Goal: Task Accomplishment & Management: Complete application form

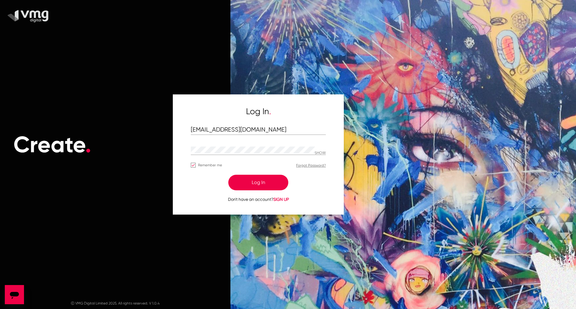
click at [257, 181] on button "Log In" at bounding box center [258, 183] width 60 height 16
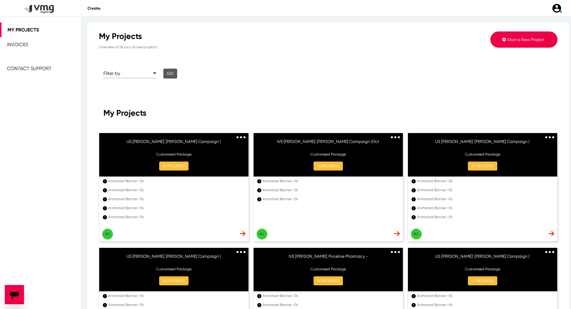
click at [497, 43] on button "Start a New Project" at bounding box center [524, 39] width 67 height 16
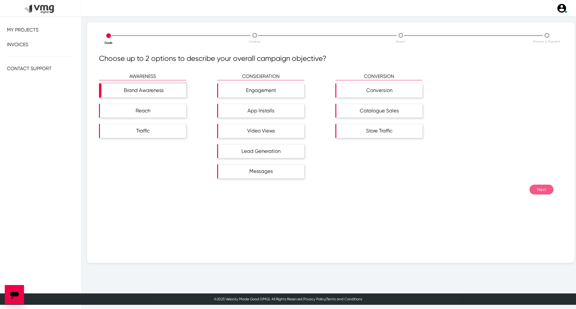
click at [146, 88] on div "Brand Awareness" at bounding box center [143, 91] width 85 height 14
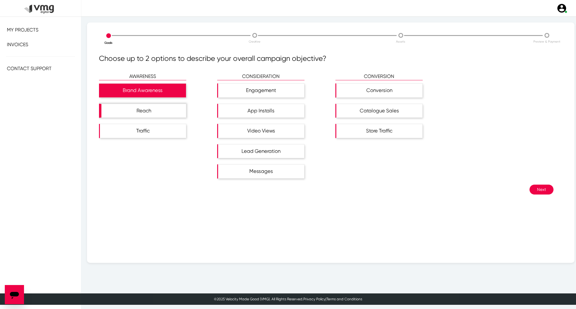
click at [147, 106] on div "Reach" at bounding box center [143, 111] width 85 height 14
click at [542, 188] on button "Next" at bounding box center [541, 190] width 24 height 10
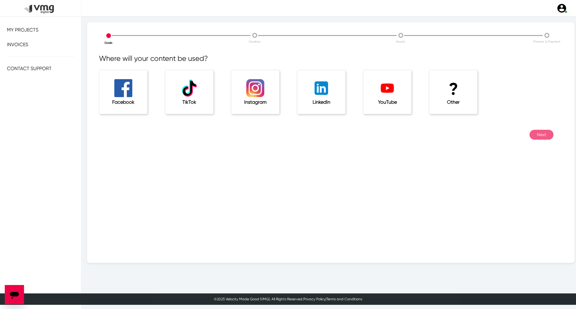
click at [456, 94] on h1 "?" at bounding box center [453, 89] width 24 height 20
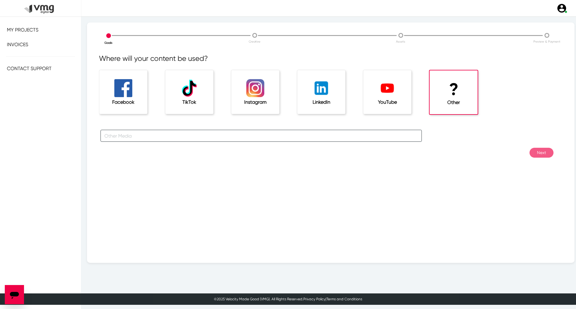
click at [294, 136] on input "text" at bounding box center [260, 136] width 321 height 12
type input "For [PERSON_NAME] Campaigns"
click at [544, 152] on button "Next" at bounding box center [541, 153] width 24 height 10
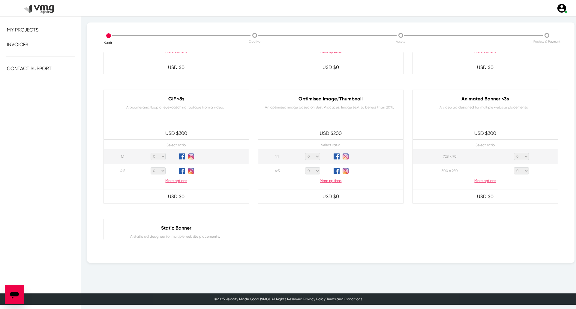
scroll to position [270, 0]
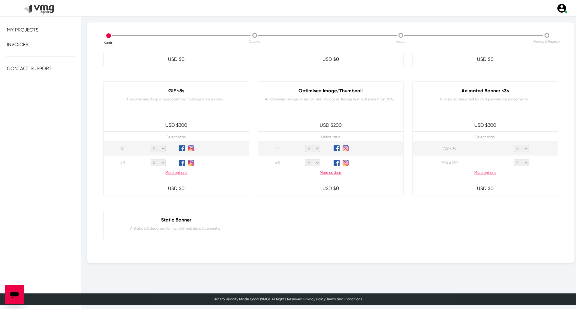
click at [515, 148] on select "0 1 2 3 4 5 6 7 8 9 10 11 12 13 14 15 16 17 18 19 20" at bounding box center [521, 148] width 15 height 7
select select "1"
click at [514, 145] on select "0 1 2 3 4 5 6 7 8 9 10 11 12 13 14 15 16 17 18 19 20" at bounding box center [521, 148] width 15 height 7
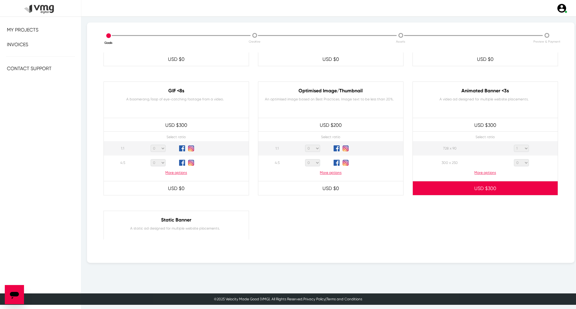
click at [519, 165] on select "0 1 2 3 4 5 6 7 8 9 10 11 12 13 14 15 16 17 18 19 20" at bounding box center [521, 162] width 15 height 7
select select "1"
click at [514, 159] on select "0 1 2 3 4 5 6 7 8 9 10 11 12 13 14 15 16 17 18 19 20" at bounding box center [521, 162] width 15 height 7
click at [484, 171] on p "More options" at bounding box center [485, 172] width 145 height 5
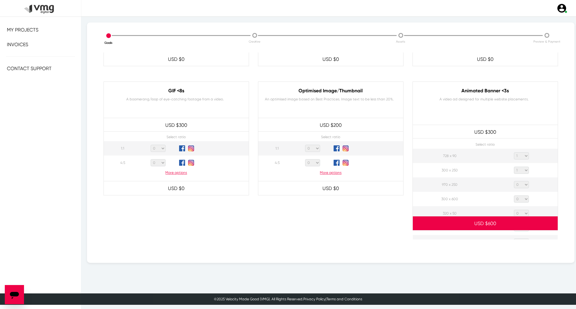
click at [521, 184] on select "0 1 2 3 4 5 6 7 8 9 10 11 12 13 14 15 16 17 18 19 20" at bounding box center [521, 184] width 15 height 7
select select "1"
click at [514, 181] on select "0 1 2 3 4 5 6 7 8 9 10 11 12 13 14 15 16 17 18 19 20" at bounding box center [521, 184] width 15 height 7
click at [516, 199] on select "0 1 2 3 4 5 6 7 8 9 10 11 12 13 14 15 16 17 18 19 20" at bounding box center [521, 198] width 15 height 7
select select "1"
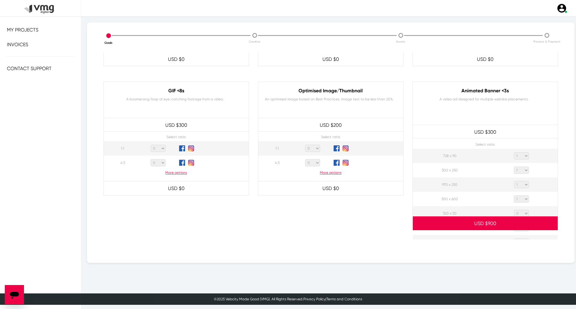
click at [514, 195] on select "0 1 2 3 4 5 6 7 8 9 10 11 12 13 14 15 16 17 18 19 20" at bounding box center [521, 198] width 15 height 7
click at [516, 211] on select "0 1 2 3 4 5 6 7 8 9 10 11 12 13 14 15 16 17 18 19 20" at bounding box center [521, 213] width 15 height 7
select select "1"
click at [514, 210] on select "0 1 2 3 4 5 6 7 8 9 10 11 12 13 14 15 16 17 18 19 20" at bounding box center [521, 213] width 15 height 7
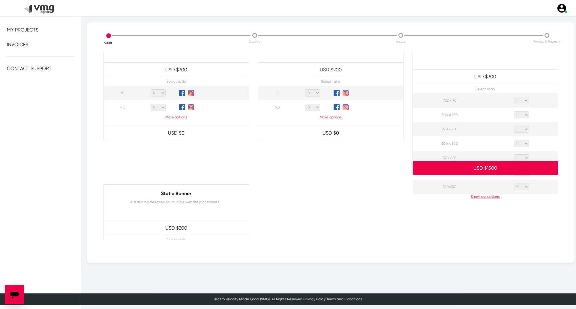
scroll to position [330, 0]
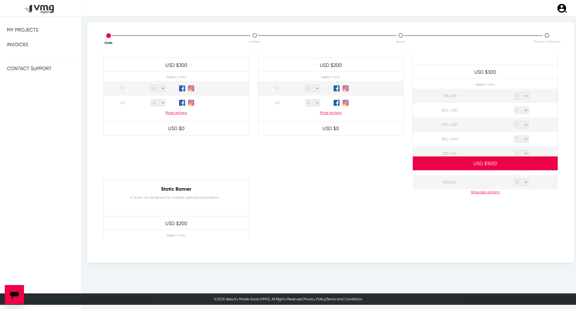
click at [518, 170] on select "0 1 2 3 4 5 6 7 8 9 10 11 12 13 14 15 16 17 18 19 20" at bounding box center [521, 167] width 15 height 7
select select "1"
click at [514, 164] on select "0 1 2 3 4 5 6 7 8 9 10 11 12 13 14 15 16 17 18 19 20" at bounding box center [521, 167] width 15 height 7
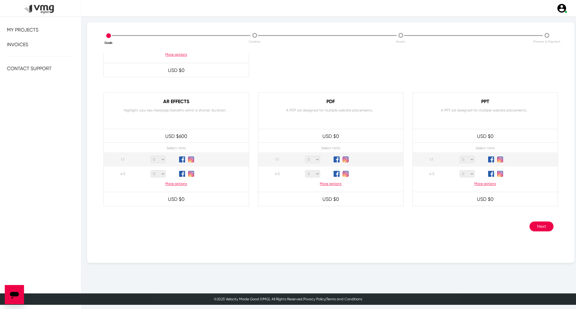
scroll to position [547, 0]
click at [538, 224] on button "Next" at bounding box center [541, 226] width 24 height 10
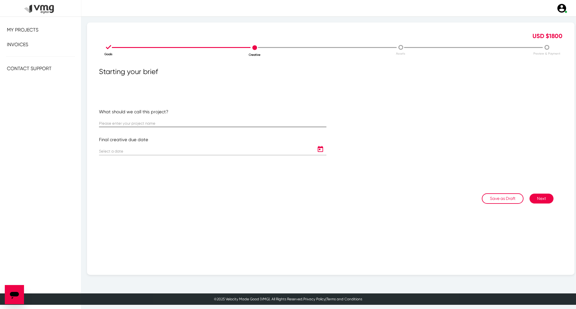
click at [213, 124] on input "text" at bounding box center [212, 123] width 227 height 4
paste input "IVE [PERSON_NAME]: Advantage Pharmacy ([DATE]-[DATE])"
type input "IVE [PERSON_NAME]: Advantage Pharmacy ([DATE]-[DATE])"
click at [318, 151] on icon "Open calendar" at bounding box center [320, 149] width 5 height 6
click at [179, 171] on button "Next month" at bounding box center [180, 168] width 12 height 12
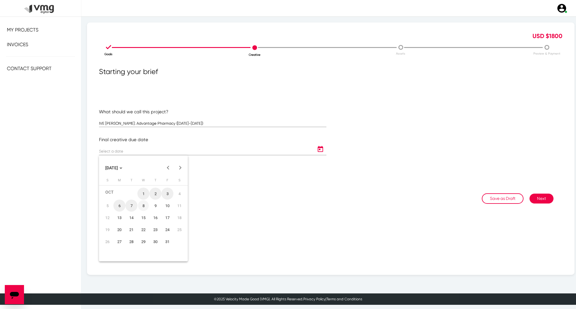
click at [146, 205] on div "8" at bounding box center [143, 205] width 11 height 11
type input "[DATE]"
click at [535, 195] on button "Next" at bounding box center [541, 199] width 24 height 10
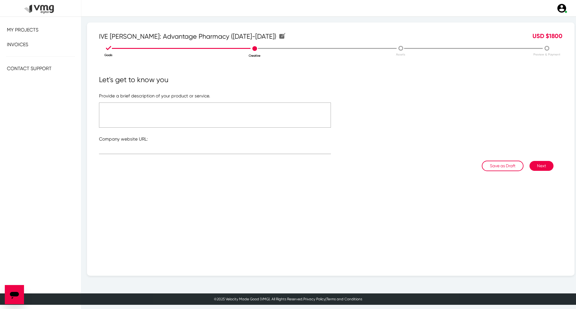
click at [222, 110] on textarea at bounding box center [215, 115] width 232 height 25
type textarea "Please refer to the attached file"
click at [216, 150] on input "text" at bounding box center [215, 150] width 232 height 4
paste input "[URL][DOMAIN_NAME]"
type input "[URL][DOMAIN_NAME]"
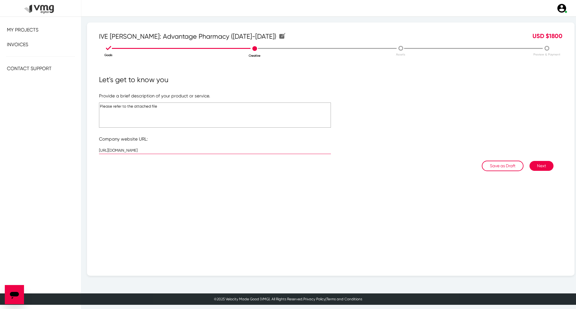
click at [177, 118] on textarea "Please refer to the attached file" at bounding box center [215, 115] width 232 height 25
click at [534, 165] on button "Next" at bounding box center [541, 166] width 24 height 10
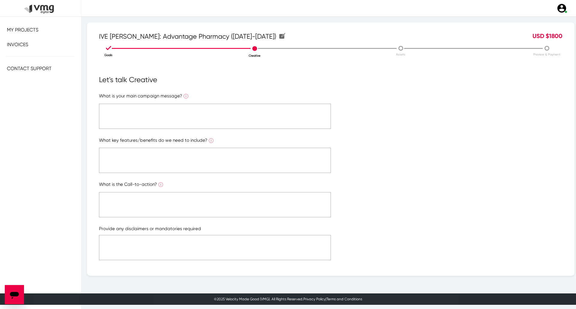
click at [213, 110] on textarea at bounding box center [215, 116] width 232 height 25
paste textarea "Please refer to the attached file"
type textarea "Please refer to the attached file"
click at [202, 159] on textarea at bounding box center [215, 160] width 232 height 25
paste textarea "Please refer to the attached file"
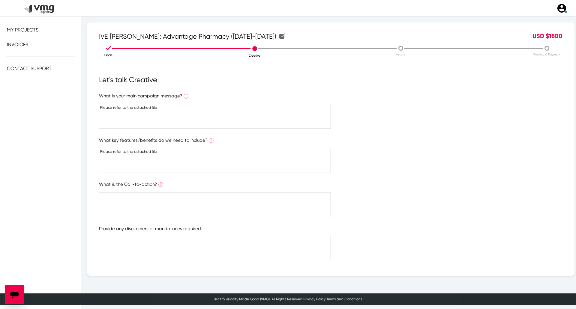
type textarea "Please refer to the attached file"
click at [198, 197] on textarea at bounding box center [215, 204] width 232 height 25
paste textarea "Please refer to the attached file"
type textarea "Please refer to the attached file"
paste textarea "Please refer to the attached file"
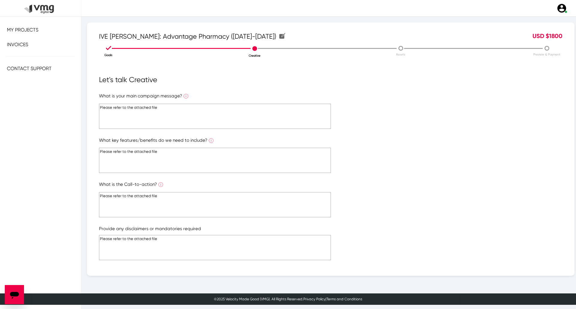
click at [196, 242] on textarea "Please refer to the attached file" at bounding box center [215, 247] width 232 height 25
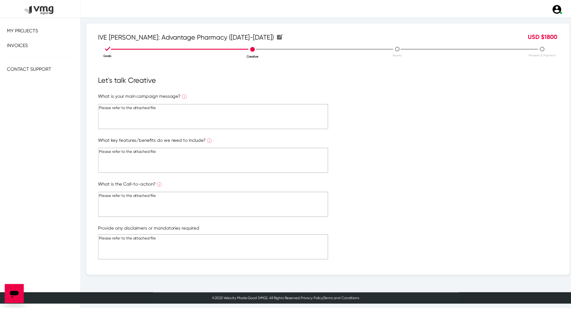
scroll to position [65, 0]
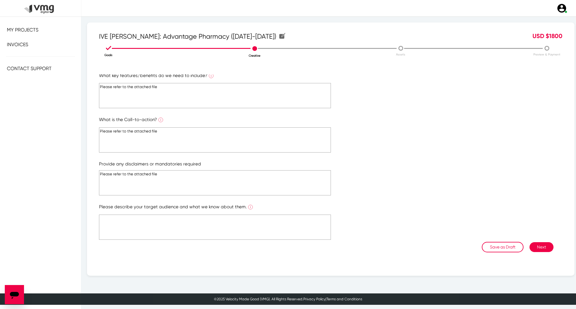
type textarea "Please refer to the attached file"
click at [205, 231] on textarea at bounding box center [215, 227] width 232 height 25
paste textarea "Please refer to the attached file"
type textarea "Please refer to the attached file"
click at [538, 245] on button "Next" at bounding box center [541, 247] width 24 height 10
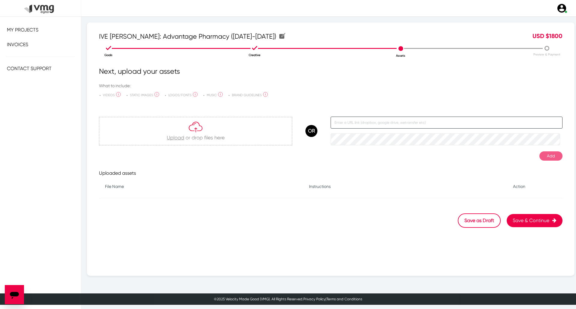
click at [403, 120] on input "text" at bounding box center [446, 123] width 232 height 12
paste input "[URL][DOMAIN_NAME]"
type input "[URL][DOMAIN_NAME]"
click at [541, 159] on button "Add" at bounding box center [550, 155] width 23 height 9
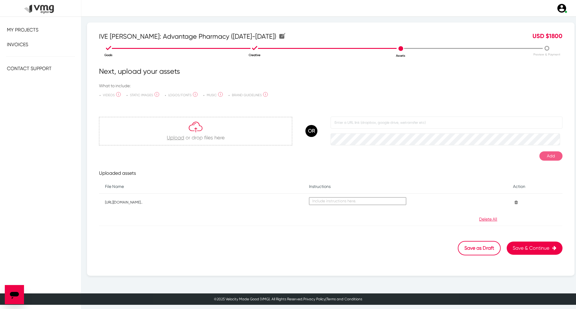
click at [533, 252] on button "Save & Continue" at bounding box center [534, 248] width 56 height 13
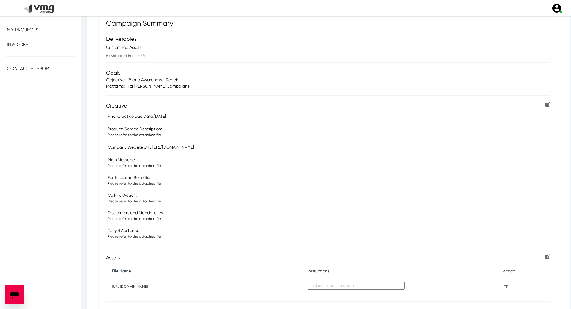
scroll to position [115, 0]
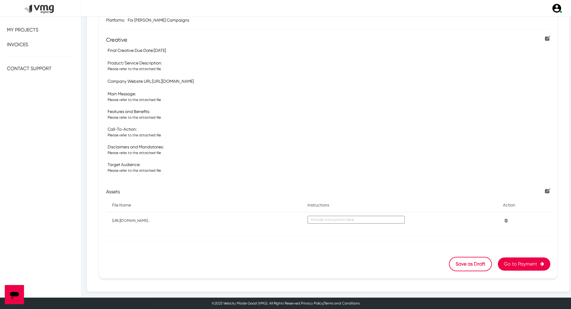
click at [512, 262] on button "Go to Payment" at bounding box center [524, 264] width 52 height 13
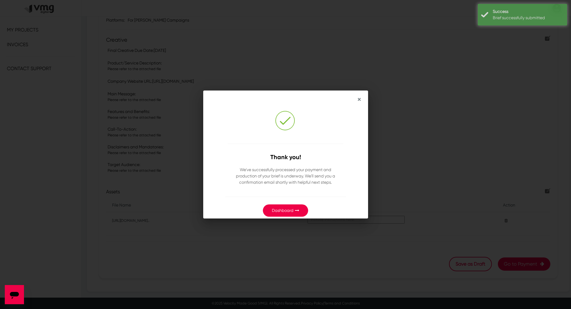
click at [294, 211] on button "Dashboard" at bounding box center [285, 210] width 45 height 12
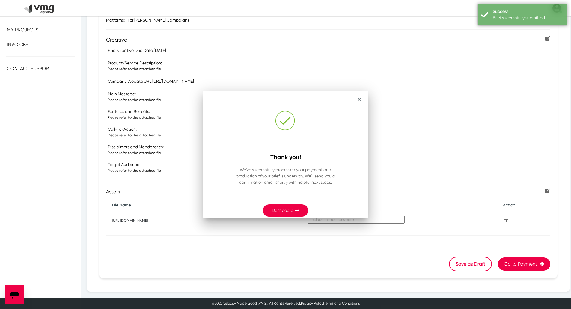
scroll to position [115, 0]
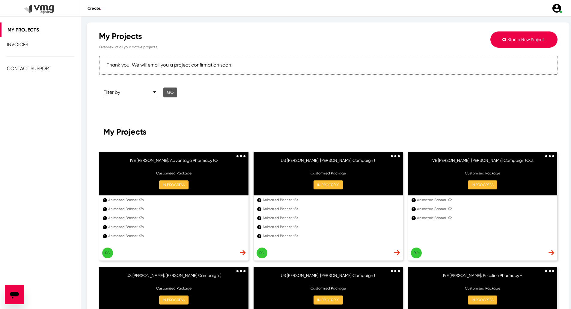
click at [524, 35] on button "Start a New Project" at bounding box center [524, 39] width 67 height 16
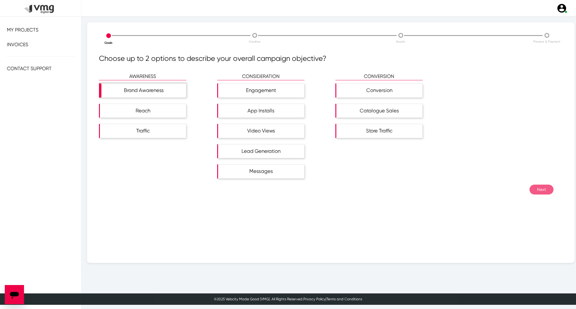
click at [166, 93] on div "Brand Awareness" at bounding box center [143, 91] width 85 height 14
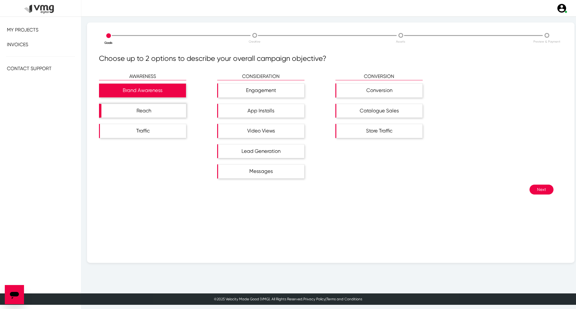
click at [166, 111] on div "Reach" at bounding box center [143, 111] width 85 height 14
click at [533, 187] on button "Next" at bounding box center [541, 190] width 24 height 10
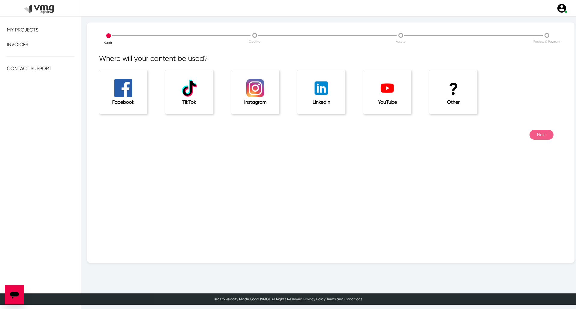
click at [439, 99] on div "? Other" at bounding box center [453, 92] width 48 height 44
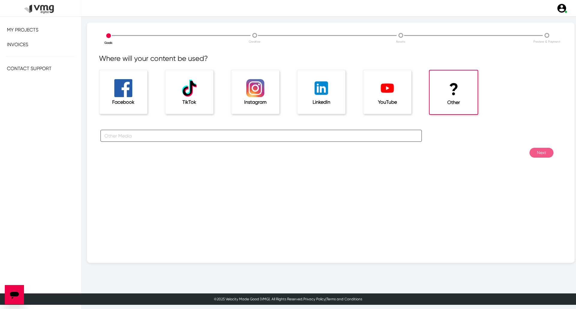
click at [335, 138] on input "text" at bounding box center [260, 136] width 321 height 12
type input "For [PERSON_NAME] Campaigns"
click at [533, 149] on button "Next" at bounding box center [541, 153] width 24 height 10
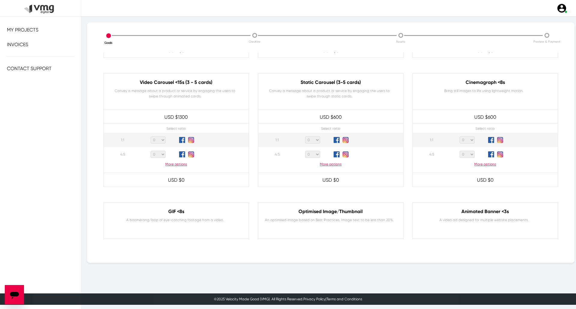
scroll to position [240, 0]
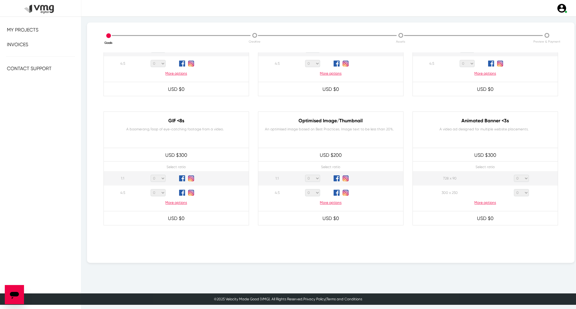
click at [518, 178] on select "0 1 2 3 4 5 6 7 8 9 10 11 12 13 14 15 16 17 18 19 20" at bounding box center [521, 178] width 15 height 7
select select "1"
click at [514, 175] on select "0 1 2 3 4 5 6 7 8 9 10 11 12 13 14 15 16 17 18 19 20" at bounding box center [521, 178] width 15 height 7
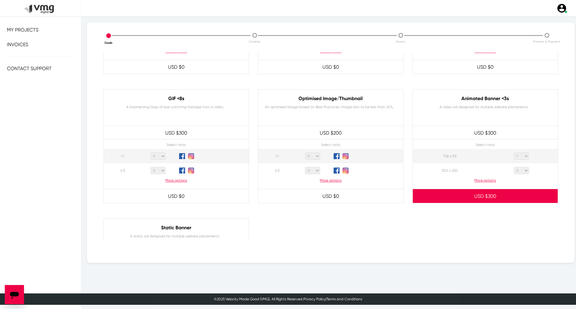
scroll to position [300, 0]
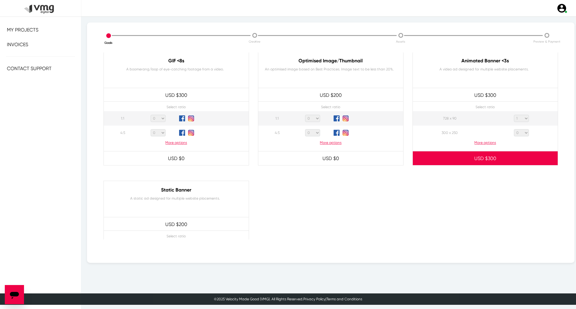
click at [520, 130] on select "0 1 2 3 4 5 6 7 8 9 10 11 12 13 14 15 16 17 18 19 20" at bounding box center [521, 132] width 15 height 7
select select "1"
click at [514, 129] on select "0 1 2 3 4 5 6 7 8 9 10 11 12 13 14 15 16 17 18 19 20" at bounding box center [521, 132] width 15 height 7
click at [487, 142] on p "More options" at bounding box center [485, 142] width 145 height 5
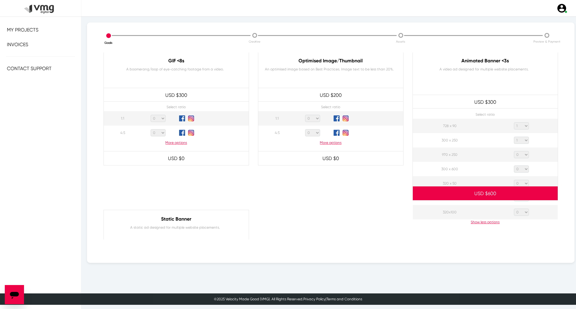
click at [521, 153] on select "0 1 2 3 4 5 6 7 8 9 10 11 12 13 14 15 16 17 18 19 20" at bounding box center [521, 154] width 15 height 7
select select "1"
click at [514, 151] on select "0 1 2 3 4 5 6 7 8 9 10 11 12 13 14 15 16 17 18 19 20" at bounding box center [521, 154] width 15 height 7
click at [518, 166] on select "0 1 2 3 4 5 6 7 8 9 10 11 12 13 14 15 16 17 18 19 20" at bounding box center [521, 169] width 15 height 7
select select "1"
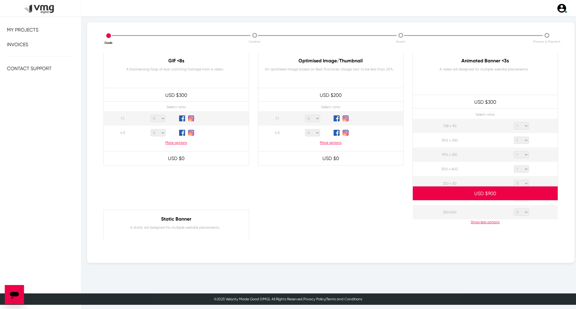
click at [514, 166] on select "0 1 2 3 4 5 6 7 8 9 10 11 12 13 14 15 16 17 18 19 20" at bounding box center [521, 169] width 15 height 7
click at [518, 182] on select "0 1 2 3 4 5 6 7 8 9 10 11 12 13 14 15 16 17 18 19 20" at bounding box center [521, 183] width 15 height 7
select select "1"
click at [514, 180] on select "0 1 2 3 4 5 6 7 8 9 10 11 12 13 14 15 16 17 18 19 20" at bounding box center [521, 183] width 15 height 7
click at [517, 201] on select "0 1 2 3 4 5 6 7 8 9 10 11 12 13 14 15 16 17 18 19 20" at bounding box center [521, 197] width 15 height 7
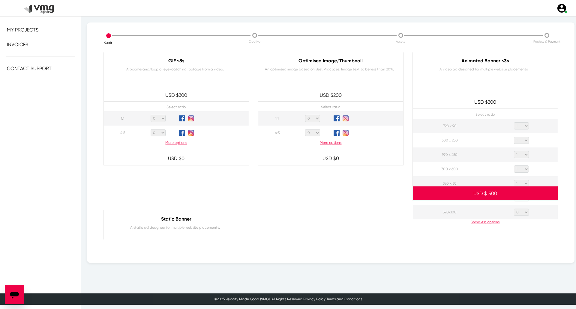
select select "1"
click at [514, 194] on select "0 1 2 3 4 5 6 7 8 9 10 11 12 13 14 15 16 17 18 19 20" at bounding box center [521, 197] width 15 height 7
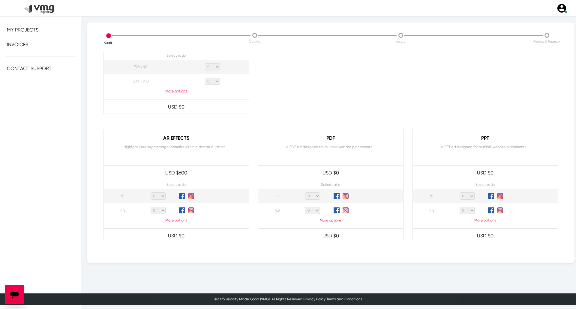
scroll to position [547, 0]
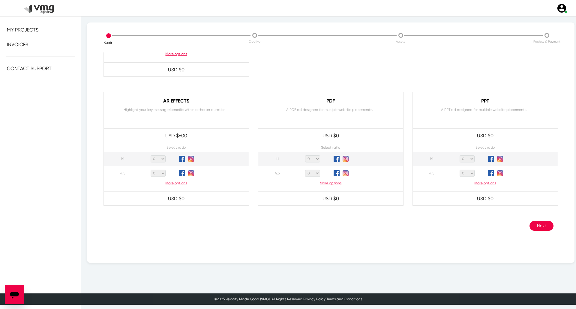
click at [533, 225] on button "Next" at bounding box center [541, 226] width 24 height 10
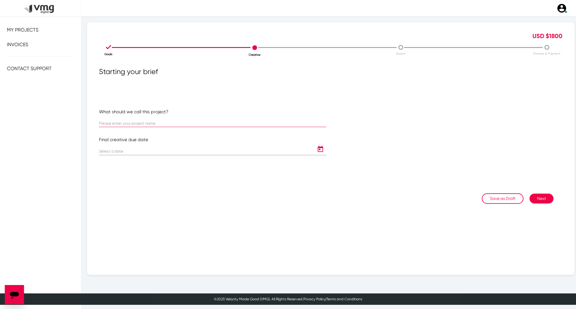
click at [205, 122] on input "text" at bounding box center [212, 123] width 227 height 4
paste input "IVE [PERSON_NAME]: Alliance Pharmacy ([DATE]-[DATE])"
type input "IVE [PERSON_NAME]: Alliance Pharmacy ([DATE]-[DATE])"
click at [319, 148] on icon "Open calendar" at bounding box center [320, 149] width 10 height 7
click at [180, 165] on button "Next month" at bounding box center [180, 168] width 12 height 12
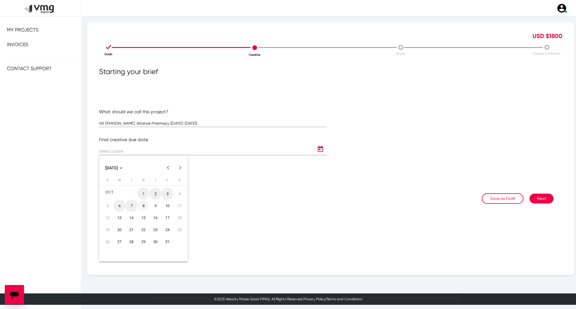
click at [142, 204] on div "8" at bounding box center [143, 205] width 11 height 11
type input "[DATE]"
click at [543, 198] on button "Next" at bounding box center [541, 199] width 24 height 10
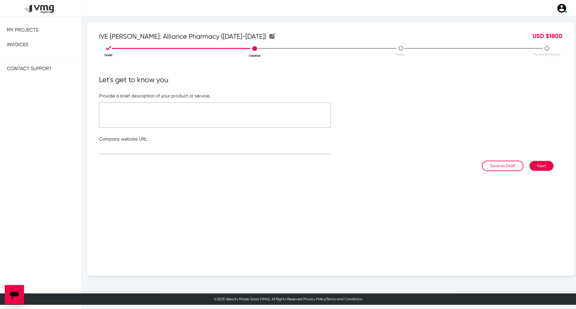
click at [241, 106] on textarea at bounding box center [215, 115] width 232 height 25
click at [241, 154] on div at bounding box center [215, 148] width 232 height 12
click at [242, 151] on input "text" at bounding box center [215, 150] width 232 height 4
paste input "[URL][DOMAIN_NAME]"
type input "[URL][DOMAIN_NAME]"
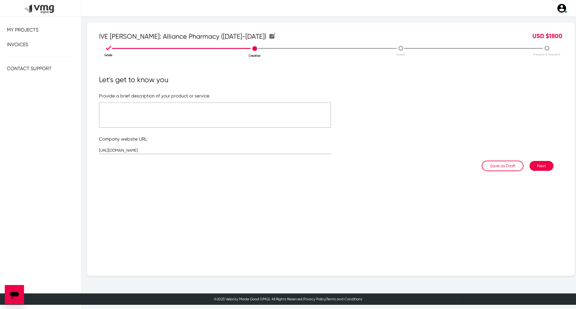
click at [237, 114] on textarea at bounding box center [215, 115] width 232 height 25
type textarea "R"
click at [125, 108] on textarea "Please refer to attached file" at bounding box center [215, 115] width 232 height 25
type textarea "Please refer to the attached file"
click at [537, 163] on button "Next" at bounding box center [541, 166] width 24 height 10
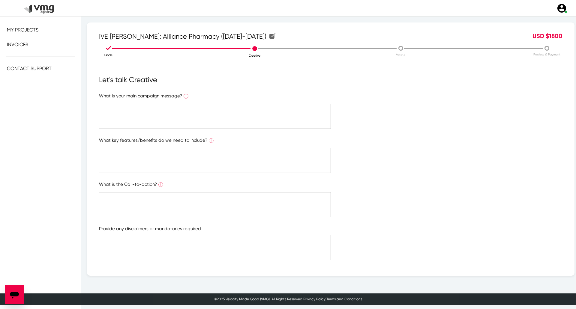
click at [201, 120] on textarea at bounding box center [215, 116] width 232 height 25
paste textarea "Please refer to the attached file"
type textarea "Please refer to the attached file"
click at [203, 166] on textarea at bounding box center [215, 160] width 232 height 25
paste textarea "Please refer to the attached file"
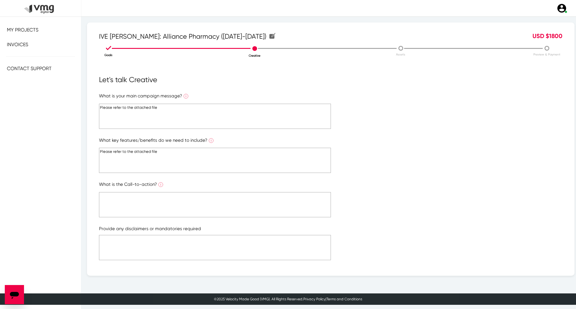
type textarea "Please refer to the attached file"
click at [204, 206] on textarea at bounding box center [215, 204] width 232 height 25
paste textarea "Please refer to the attached file"
type textarea "Please refer to the attached file"
paste textarea "Please refer to the attached file"
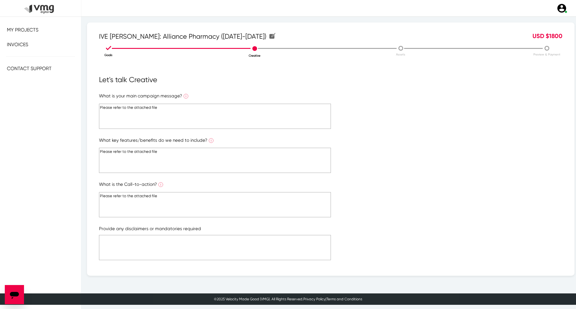
click at [200, 256] on textarea at bounding box center [215, 247] width 232 height 25
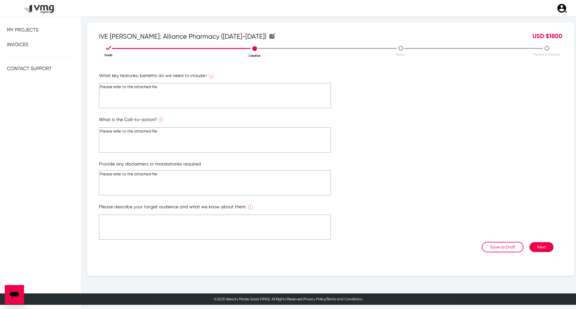
type textarea "Please refer to the attached file"
click at [215, 226] on textarea at bounding box center [215, 227] width 232 height 25
paste textarea "Please refer to the attached file"
type textarea "Please refer to the attached file"
click at [533, 247] on button "Next" at bounding box center [541, 247] width 24 height 10
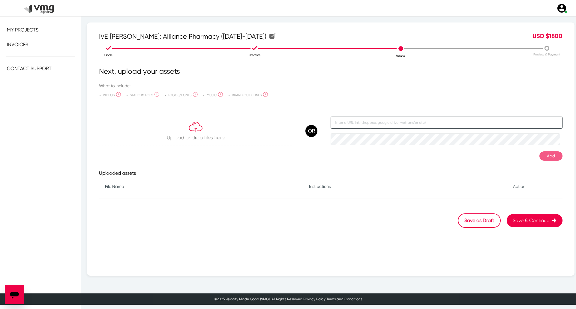
click at [373, 124] on input "text" at bounding box center [446, 123] width 232 height 12
paste input "[URL][DOMAIN_NAME]"
type input "[URL][DOMAIN_NAME]"
click at [554, 155] on button "Add" at bounding box center [550, 155] width 23 height 9
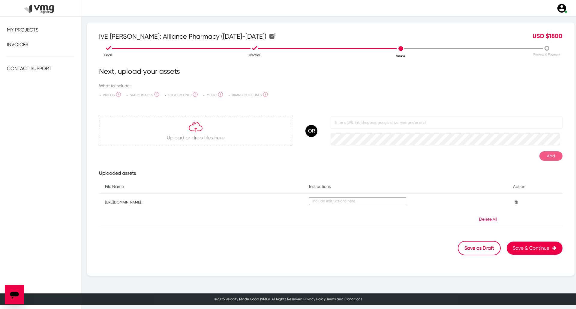
click at [536, 246] on button "Save & Continue" at bounding box center [534, 248] width 56 height 13
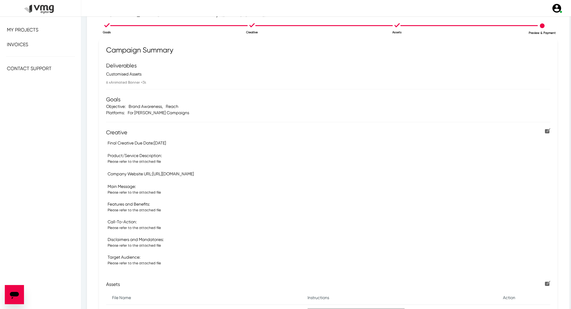
scroll to position [115, 0]
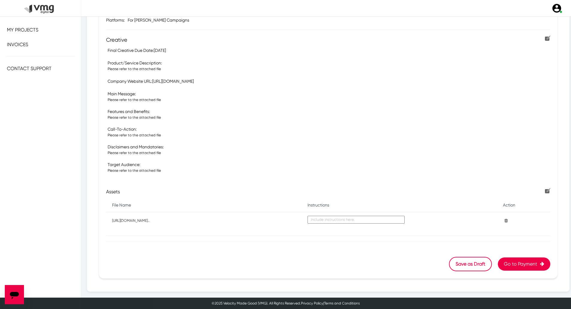
click at [509, 260] on button "Go to Payment" at bounding box center [524, 264] width 52 height 13
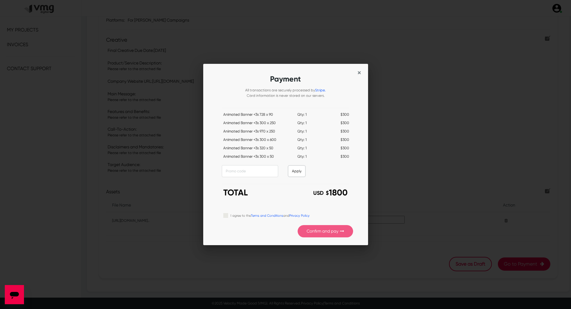
scroll to position [0, 0]
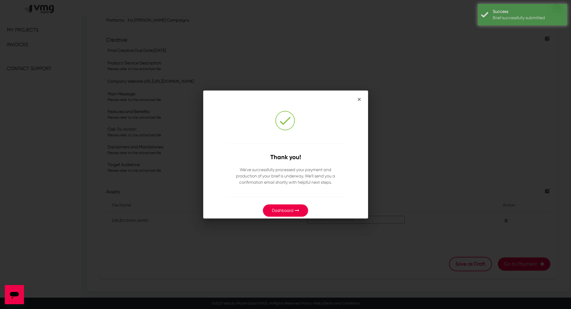
drag, startPoint x: 297, startPoint y: 209, endPoint x: 315, endPoint y: 200, distance: 21.2
click at [297, 209] on icon "button" at bounding box center [297, 210] width 4 height 4
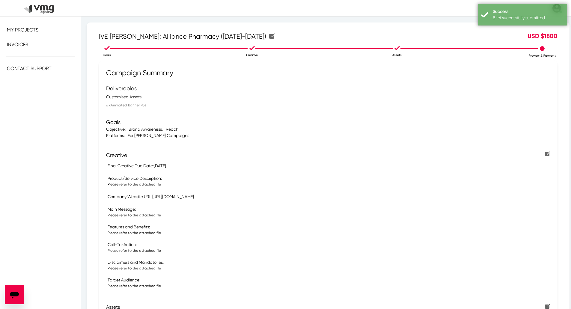
scroll to position [115, 0]
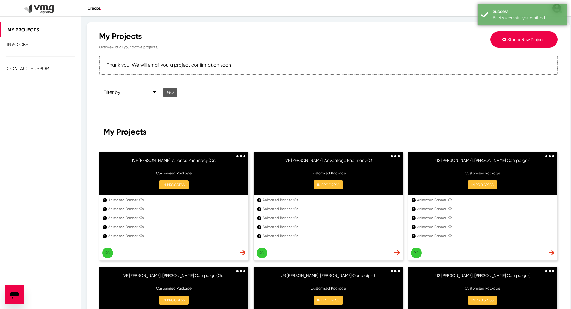
click at [494, 38] on button "Start a New Project" at bounding box center [524, 39] width 67 height 16
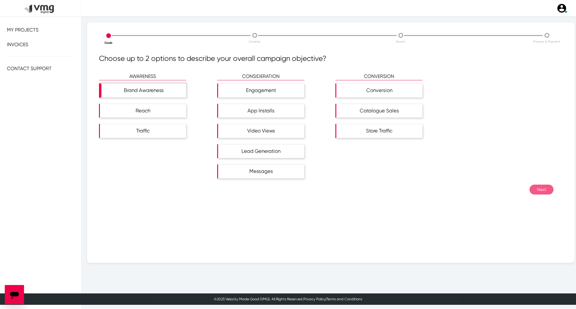
click at [147, 85] on div "Brand Awareness" at bounding box center [143, 91] width 85 height 14
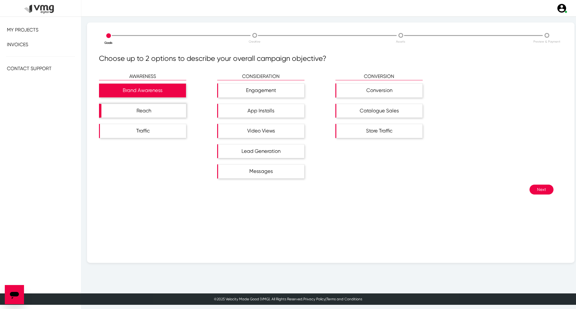
click at [151, 105] on div "Reach" at bounding box center [143, 111] width 85 height 14
click at [536, 192] on button "Next" at bounding box center [541, 190] width 24 height 10
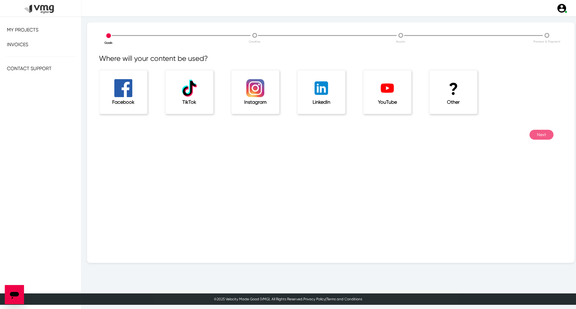
click at [464, 94] on h1 "?" at bounding box center [453, 89] width 24 height 20
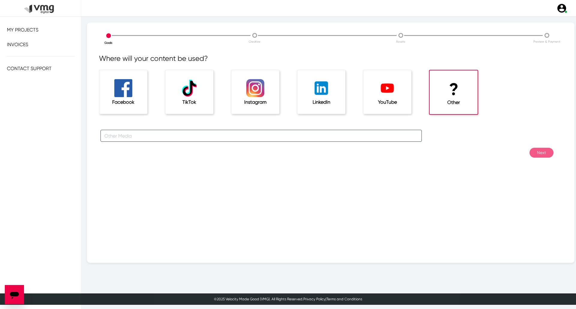
click at [276, 134] on input "text" at bounding box center [260, 136] width 321 height 12
type input "For [PERSON_NAME] Campaigns"
click at [530, 152] on button "Next" at bounding box center [541, 153] width 24 height 10
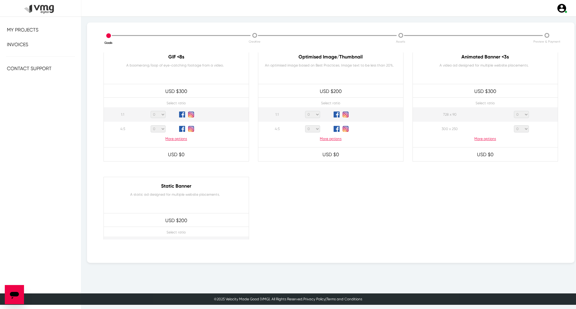
scroll to position [300, 0]
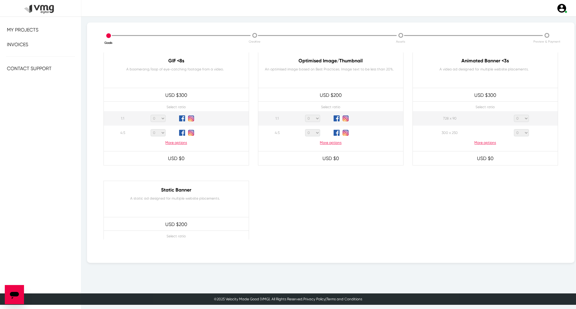
drag, startPoint x: 516, startPoint y: 117, endPoint x: 518, endPoint y: 121, distance: 4.8
click at [516, 117] on select "0 1 2 3 4 5 6 7 8 9 10 11 12 13 14 15 16 17 18 19 20" at bounding box center [521, 118] width 15 height 7
select select "1"
click at [514, 115] on select "0 1 2 3 4 5 6 7 8 9 10 11 12 13 14 15 16 17 18 19 20" at bounding box center [521, 118] width 15 height 7
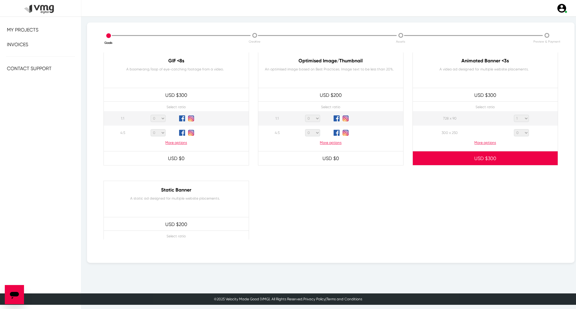
click at [522, 130] on select "0 1 2 3 4 5 6 7 8 9 10 11 12 13 14 15 16 17 18 19 20" at bounding box center [521, 132] width 15 height 7
select select "1"
click at [514, 129] on select "0 1 2 3 4 5 6 7 8 9 10 11 12 13 14 15 16 17 18 19 20" at bounding box center [521, 132] width 15 height 7
click at [488, 143] on p "More options" at bounding box center [485, 142] width 145 height 5
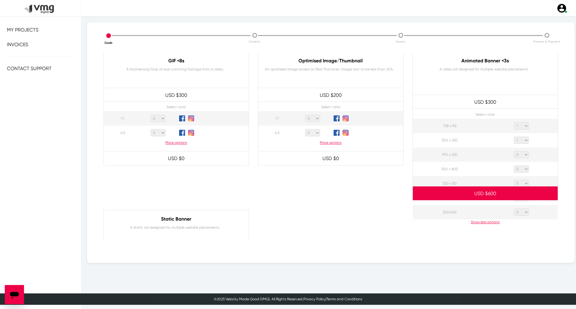
click at [517, 153] on select "0 1 2 3 4 5 6 7 8 9 10 11 12 13 14 15 16 17 18 19 20" at bounding box center [521, 154] width 15 height 7
select select "1"
click at [514, 151] on select "0 1 2 3 4 5 6 7 8 9 10 11 12 13 14 15 16 17 18 19 20" at bounding box center [521, 154] width 15 height 7
drag, startPoint x: 519, startPoint y: 171, endPoint x: 518, endPoint y: 166, distance: 4.9
click at [519, 171] on select "0 1 2 3 4 5 6 7 8 9 10 11 12 13 14 15 16 17 18 19 20" at bounding box center [521, 169] width 15 height 7
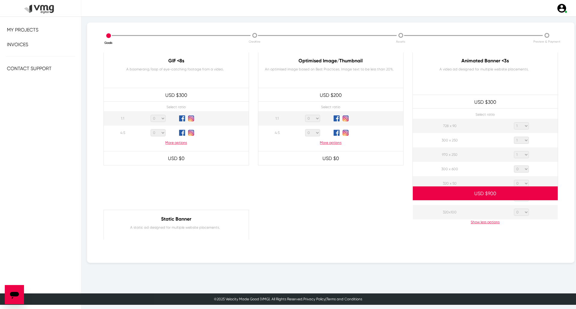
select select "1"
click at [514, 166] on select "0 1 2 3 4 5 6 7 8 9 10 11 12 13 14 15 16 17 18 19 20" at bounding box center [521, 169] width 15 height 7
click at [522, 183] on select "0 1 2 3 4 5 6 7 8 9 10 11 12 13 14 15 16 17 18 19 20" at bounding box center [521, 183] width 15 height 7
select select "1"
click at [514, 180] on select "0 1 2 3 4 5 6 7 8 9 10 11 12 13 14 15 16 17 18 19 20" at bounding box center [521, 183] width 15 height 7
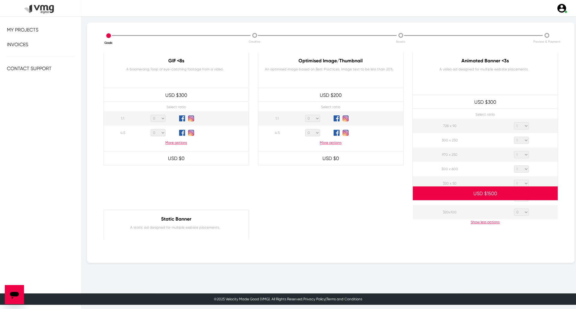
click at [520, 201] on select "0 1 2 3 4 5 6 7 8 9 10 11 12 13 14 15 16 17 18 19 20" at bounding box center [521, 197] width 15 height 7
select select "1"
click at [514, 194] on select "0 1 2 3 4 5 6 7 8 9 10 11 12 13 14 15 16 17 18 19 20" at bounding box center [521, 197] width 15 height 7
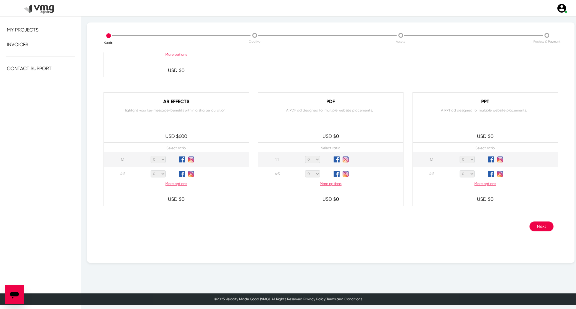
scroll to position [547, 0]
click at [535, 224] on button "Next" at bounding box center [541, 226] width 24 height 10
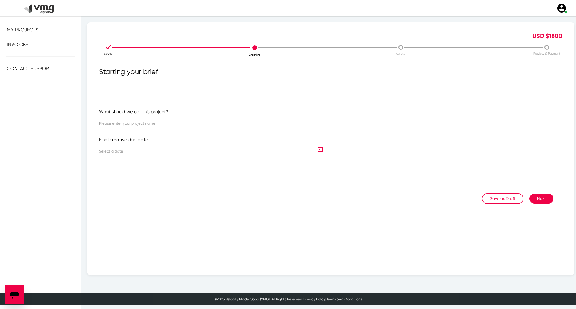
click at [202, 124] on input "text" at bounding box center [212, 123] width 227 height 4
paste input "IVE [PERSON_NAME]: Catalyst Pharmacy ([DATE]-[DATE])"
type input "IVE [PERSON_NAME]: Catalyst Pharmacy ([DATE]-[DATE])"
click at [318, 150] on icon "Open calendar" at bounding box center [320, 149] width 5 height 6
click at [180, 170] on button "Next month" at bounding box center [180, 168] width 12 height 12
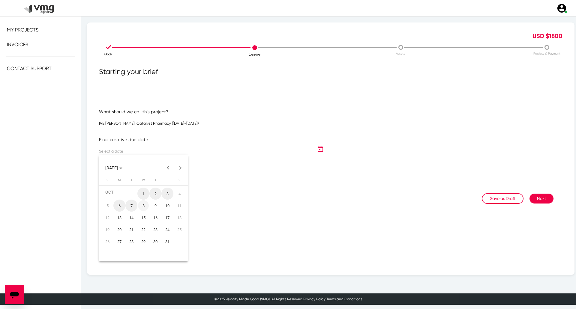
click at [145, 204] on div "8" at bounding box center [143, 205] width 11 height 11
type input "[DATE]"
click at [538, 199] on button "Next" at bounding box center [541, 199] width 24 height 10
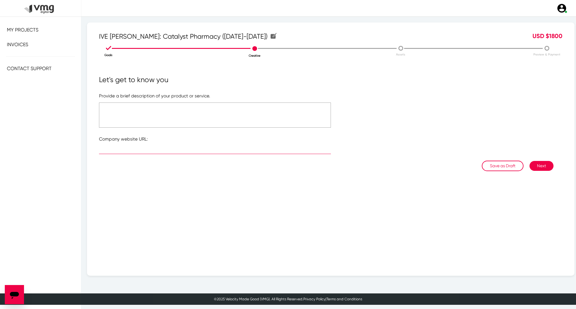
click at [264, 150] on input "text" at bounding box center [215, 150] width 232 height 4
paste input "[URL][DOMAIN_NAME]"
type input "[URL][DOMAIN_NAME]"
click at [258, 121] on textarea at bounding box center [215, 115] width 232 height 25
type textarea "Please refer to the attached file"
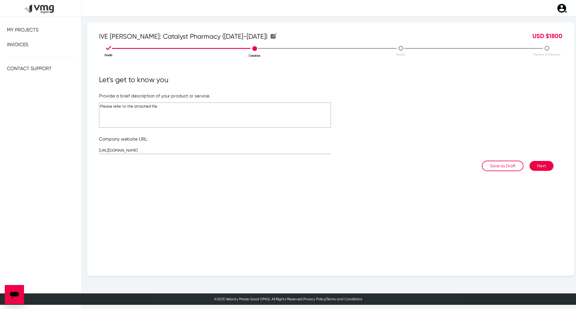
click at [536, 169] on button "Next" at bounding box center [541, 166] width 24 height 10
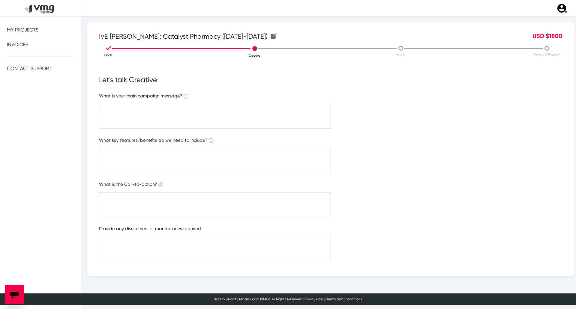
click at [187, 114] on textarea at bounding box center [215, 116] width 232 height 25
paste textarea "Please refer to the attached file"
type textarea "Please refer to the attached file"
click at [192, 166] on textarea at bounding box center [215, 160] width 232 height 25
paste textarea "Please refer to the attached file"
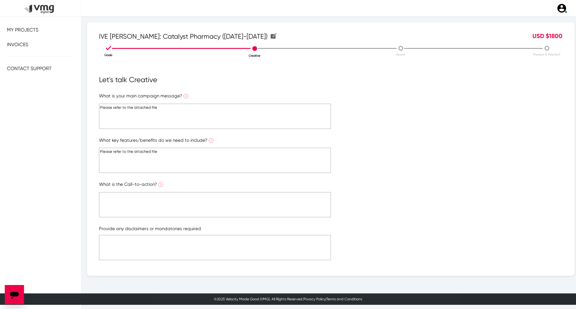
type textarea "Please refer to the attached file"
click at [193, 211] on textarea at bounding box center [215, 204] width 232 height 25
paste textarea "Please refer to the attached file"
click at [198, 257] on textarea at bounding box center [215, 247] width 232 height 25
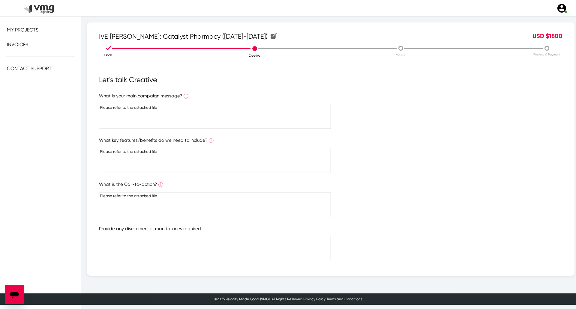
type textarea "Please refer to the attached file"
click at [208, 242] on textarea at bounding box center [215, 247] width 232 height 25
paste textarea "Please refer to the attached file"
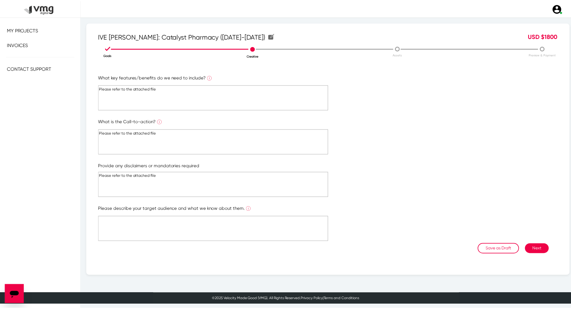
scroll to position [65, 0]
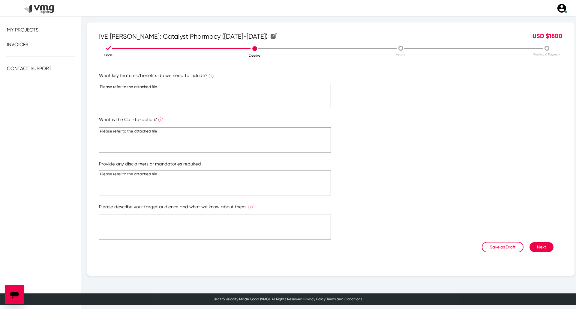
type textarea "Please refer to the attached file"
click at [214, 228] on textarea at bounding box center [215, 227] width 232 height 25
paste textarea "Please refer to the attached file"
type textarea "Please refer to the attached file"
click at [536, 246] on button "Next" at bounding box center [541, 247] width 24 height 10
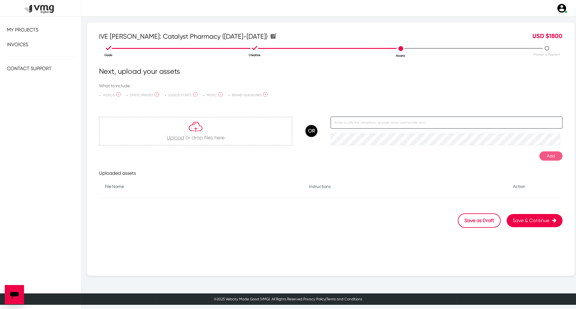
click at [347, 120] on input "text" at bounding box center [446, 123] width 232 height 12
paste input "[URL][DOMAIN_NAME]"
type input "[URL][DOMAIN_NAME]"
click at [546, 153] on button "Add" at bounding box center [550, 155] width 23 height 9
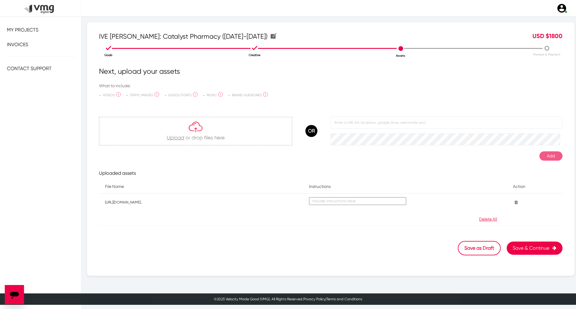
click at [533, 248] on button "Save & Continue" at bounding box center [534, 248] width 56 height 13
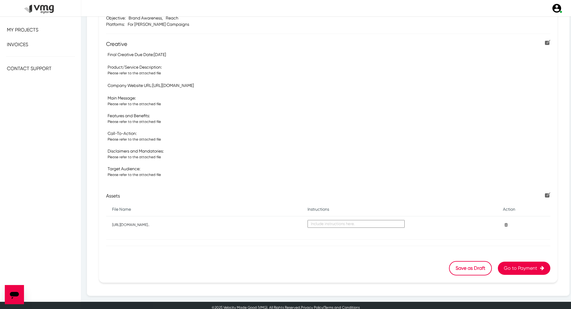
scroll to position [115, 0]
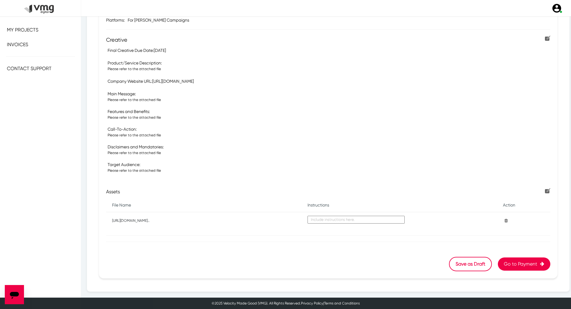
click at [518, 263] on button "Go to Payment" at bounding box center [524, 264] width 52 height 13
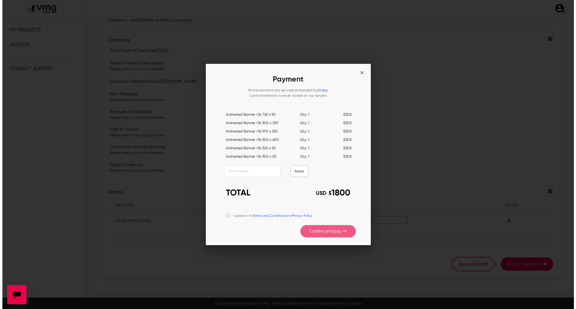
scroll to position [0, 0]
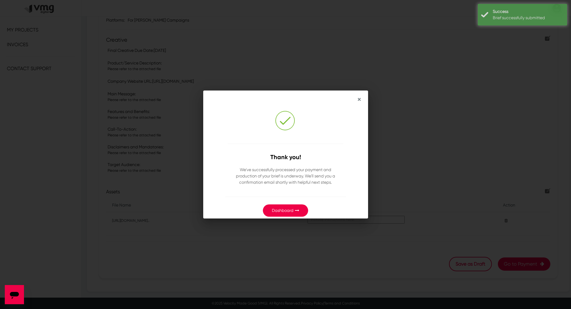
click at [287, 210] on link "Dashboard" at bounding box center [283, 210] width 22 height 5
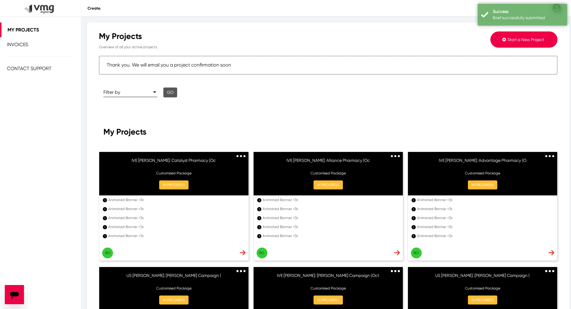
click at [499, 36] on button "Start a New Project" at bounding box center [524, 39] width 67 height 16
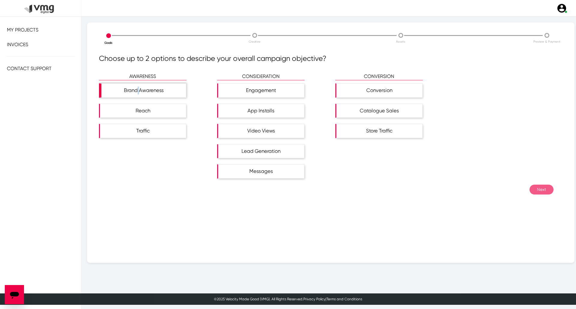
click at [136, 95] on div "Brand Awareness" at bounding box center [143, 91] width 85 height 14
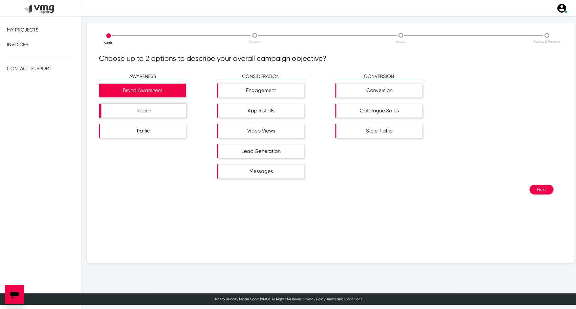
click at [137, 112] on div "Reach" at bounding box center [143, 111] width 85 height 14
click at [539, 187] on button "Next" at bounding box center [541, 190] width 24 height 10
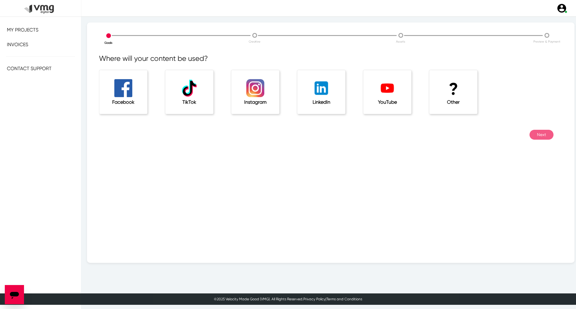
click at [446, 88] on h1 "?" at bounding box center [453, 89] width 24 height 20
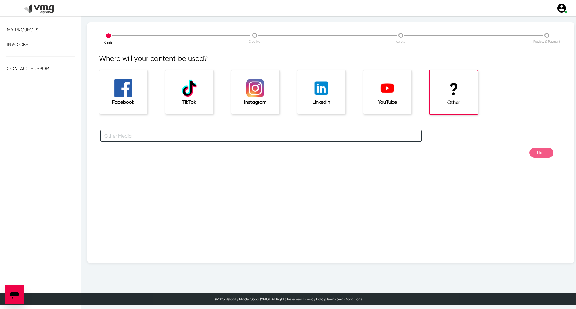
click at [319, 136] on input "text" at bounding box center [260, 136] width 321 height 12
type input "For [PERSON_NAME] Campaigns"
click at [544, 156] on button "Next" at bounding box center [541, 153] width 24 height 10
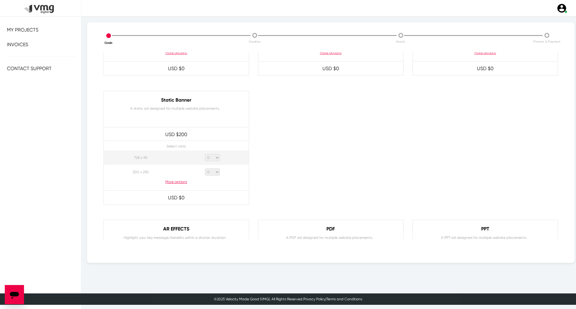
scroll to position [270, 0]
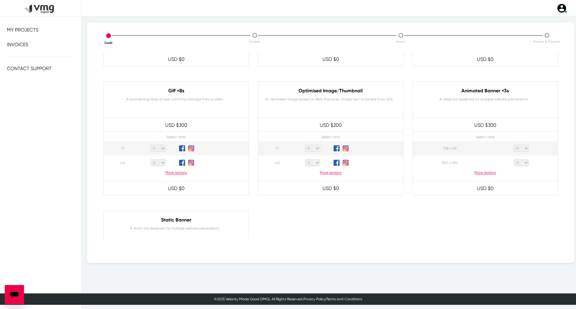
click at [516, 149] on select "0 1 2 3 4 5 6 7 8 9 10 11 12 13 14 15 16 17 18 19 20" at bounding box center [521, 148] width 15 height 7
select select "1"
click at [514, 145] on select "0 1 2 3 4 5 6 7 8 9 10 11 12 13 14 15 16 17 18 19 20" at bounding box center [521, 148] width 15 height 7
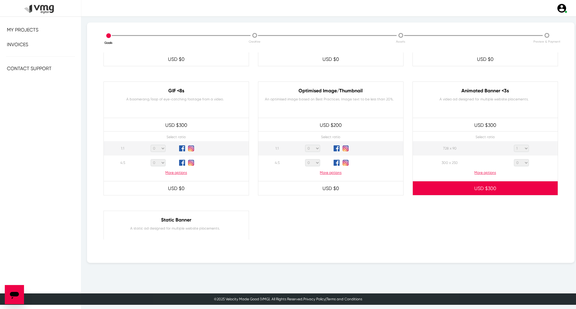
click at [516, 160] on select "0 1 2 3 4 5 6 7 8 9 10 11 12 13 14 15 16 17 18 19 20" at bounding box center [521, 162] width 15 height 7
select select "1"
click at [514, 159] on select "0 1 2 3 4 5 6 7 8 9 10 11 12 13 14 15 16 17 18 19 20" at bounding box center [521, 162] width 15 height 7
click at [488, 170] on p "More options" at bounding box center [485, 172] width 145 height 5
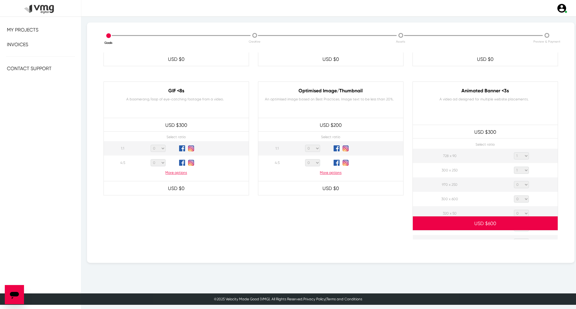
click at [519, 182] on select "0 1 2 3 4 5 6 7 8 9 10 11 12 13 14 15 16 17 18 19 20" at bounding box center [521, 184] width 15 height 7
select select "1"
click at [514, 181] on select "0 1 2 3 4 5 6 7 8 9 10 11 12 13 14 15 16 17 18 19 20" at bounding box center [521, 184] width 15 height 7
drag, startPoint x: 520, startPoint y: 201, endPoint x: 520, endPoint y: 197, distance: 3.9
click at [520, 200] on select "0 1 2 3 4 5 6 7 8 9 10 11 12 13 14 15 16 17 18 19 20" at bounding box center [521, 198] width 15 height 7
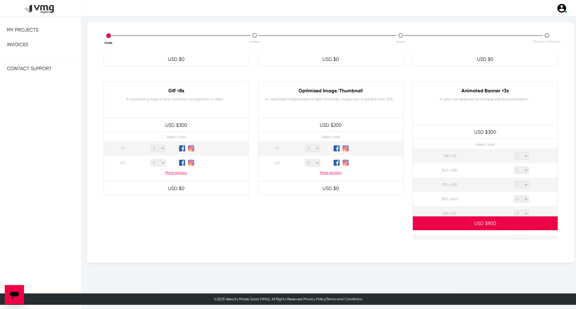
select select "1"
click at [514, 195] on select "0 1 2 3 4 5 6 7 8 9 10 11 12 13 14 15 16 17 18 19 20" at bounding box center [521, 198] width 15 height 7
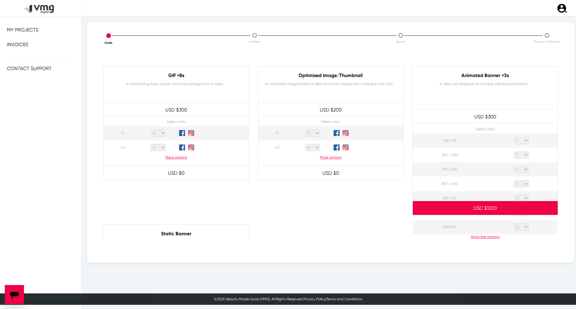
scroll to position [300, 0]
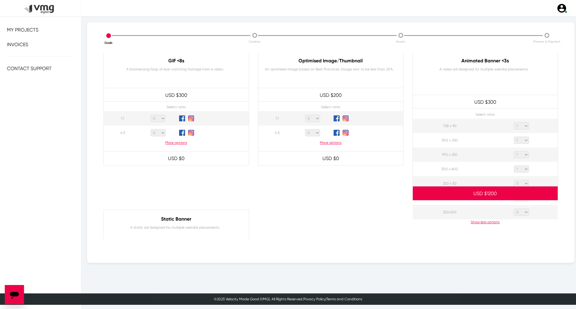
click at [520, 180] on select "0 1 2 3 4 5 6 7 8 9 10 11 12 13 14 15 16 17 18 19 20" at bounding box center [521, 183] width 15 height 7
select select "1"
click at [514, 180] on select "0 1 2 3 4 5 6 7 8 9 10 11 12 13 14 15 16 17 18 19 20" at bounding box center [521, 183] width 15 height 7
click at [516, 201] on select "0 1 2 3 4 5 6 7 8 9 10 11 12 13 14 15 16 17 18 19 20" at bounding box center [521, 197] width 15 height 7
select select "1"
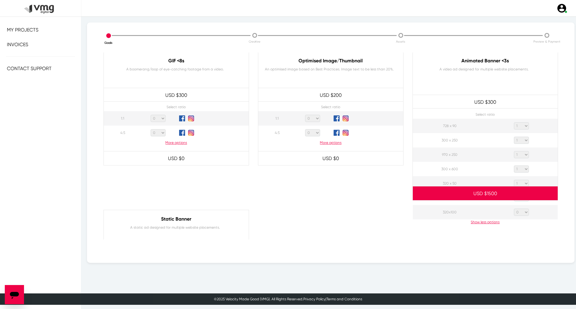
click at [514, 194] on select "0 1 2 3 4 5 6 7 8 9 10 11 12 13 14 15 16 17 18 19 20" at bounding box center [521, 197] width 15 height 7
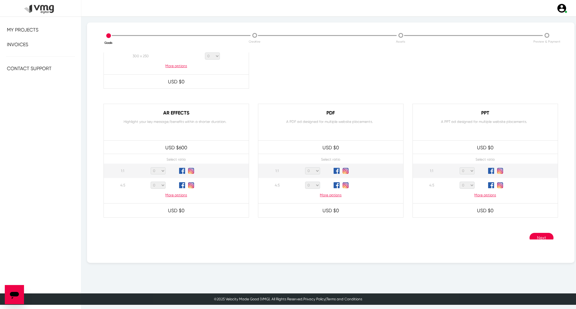
scroll to position [547, 0]
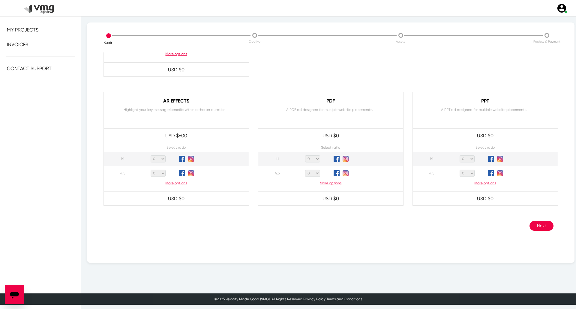
click at [542, 225] on button "Next" at bounding box center [541, 226] width 24 height 10
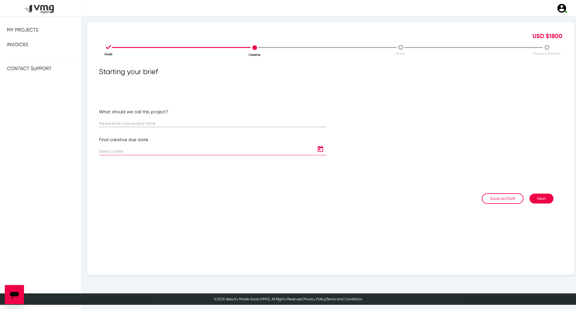
click at [225, 151] on input at bounding box center [206, 151] width 215 height 4
click at [219, 121] on div at bounding box center [212, 121] width 227 height 12
click at [149, 124] on input "text" at bounding box center [212, 123] width 227 height 4
paste input "IVE [PERSON_NAME]: IPA Pharmacy ([DATE]-[DATE])"
type input "IVE [PERSON_NAME]: IPA Pharmacy ([DATE]-[DATE])"
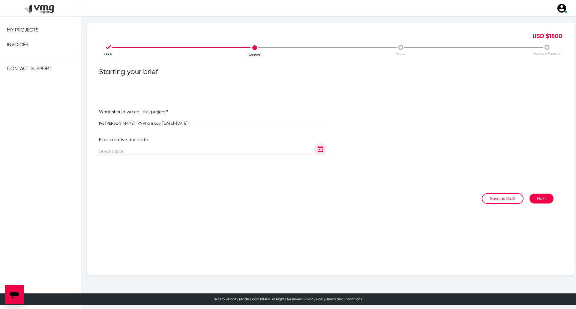
click at [317, 150] on icon "Open calendar" at bounding box center [320, 149] width 10 height 7
click at [175, 165] on button "Next month" at bounding box center [180, 168] width 12 height 12
click at [147, 209] on div "8" at bounding box center [143, 205] width 11 height 11
type input "[DATE]"
click at [539, 200] on button "Next" at bounding box center [541, 199] width 24 height 10
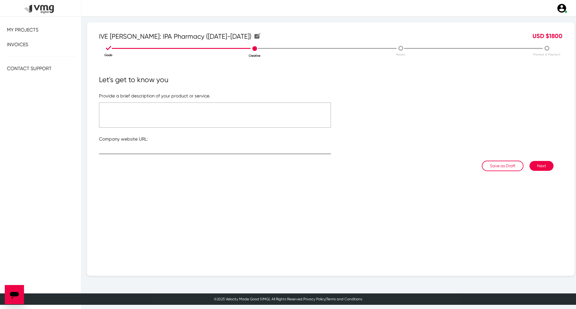
click at [195, 148] on div at bounding box center [215, 148] width 232 height 12
paste input "[URL][DOMAIN_NAME]"
type input "[URL][DOMAIN_NAME]"
click at [197, 114] on textarea at bounding box center [215, 115] width 232 height 25
type textarea "Please refer to the attached file"
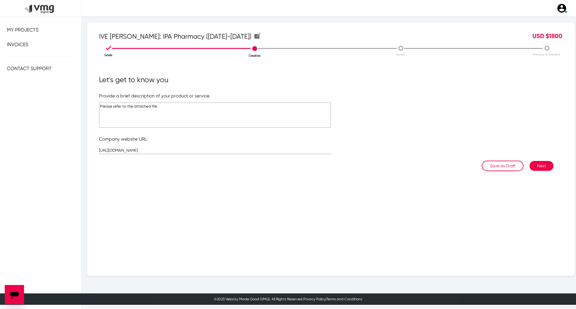
click at [534, 162] on button "Next" at bounding box center [541, 166] width 24 height 10
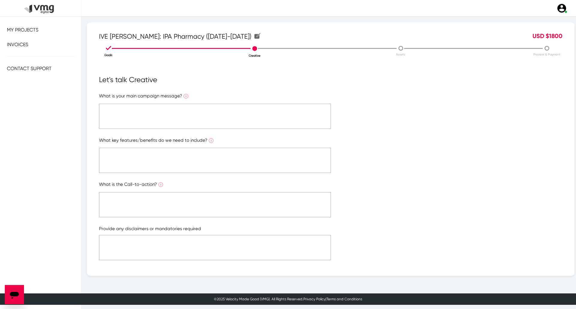
click at [207, 117] on textarea at bounding box center [215, 116] width 232 height 25
paste textarea "Please refer to the attached file"
type textarea "Please refer to the attached file"
click at [204, 158] on textarea at bounding box center [215, 160] width 232 height 25
paste textarea "Please refer to the attached file"
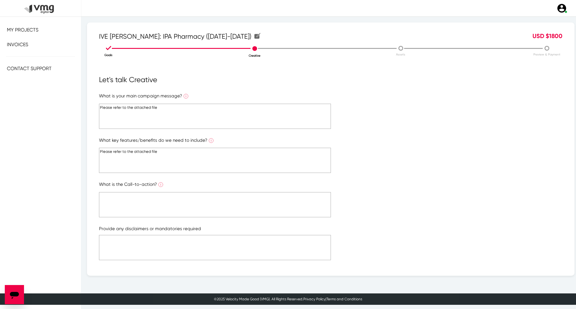
type textarea "Please refer to the attached file"
click at [206, 194] on textarea at bounding box center [215, 204] width 232 height 25
paste textarea "Please refer to the attached file"
type textarea "Please refer to the attached file"
click at [212, 241] on textarea at bounding box center [215, 247] width 232 height 25
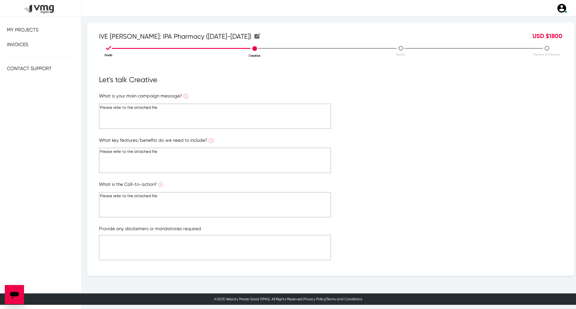
paste textarea "Please refer to the attached file"
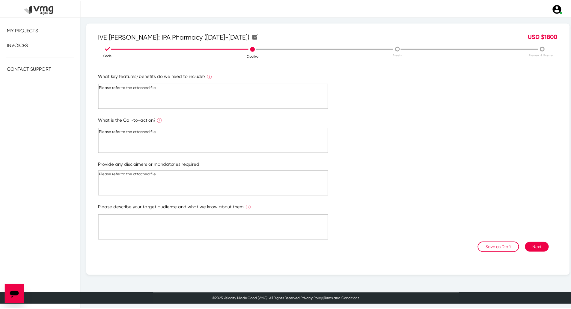
scroll to position [65, 0]
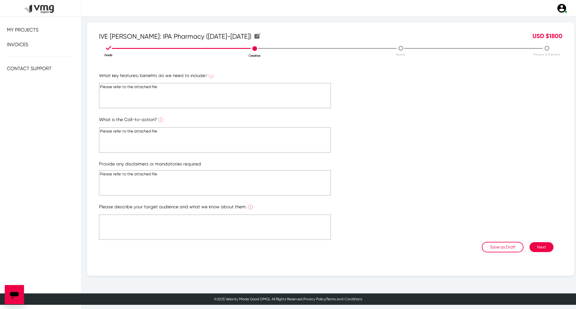
type textarea "Please refer to the attached file"
click at [217, 227] on textarea at bounding box center [215, 227] width 232 height 25
paste textarea "Please refer to the attached file"
type textarea "Please refer to the attached file"
click at [536, 246] on button "Next" at bounding box center [541, 247] width 24 height 10
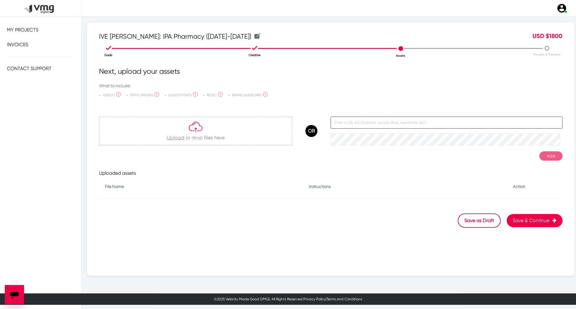
click at [403, 126] on input "text" at bounding box center [446, 123] width 232 height 12
paste input "[URL][DOMAIN_NAME]"
type input "[URL][DOMAIN_NAME]"
click at [545, 157] on button "Add" at bounding box center [550, 155] width 23 height 9
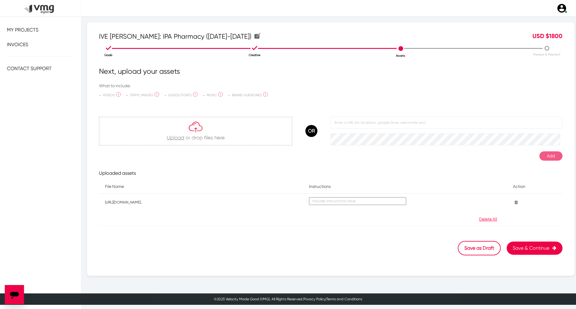
click at [524, 245] on button "Save & Continue" at bounding box center [534, 248] width 56 height 13
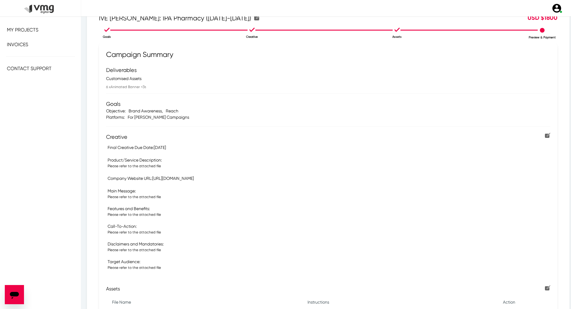
scroll to position [115, 0]
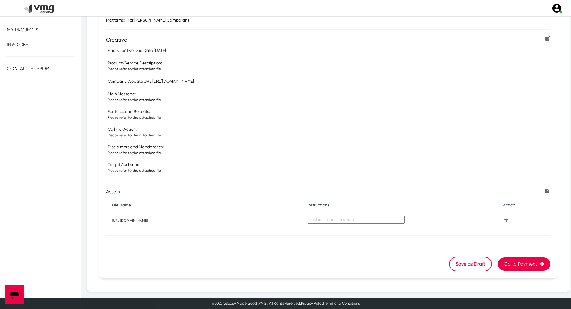
click at [513, 262] on button "Go to Payment" at bounding box center [524, 264] width 52 height 13
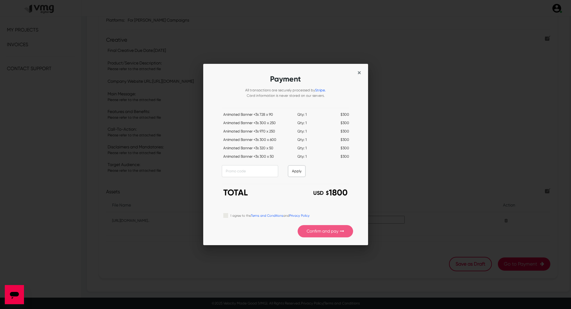
scroll to position [0, 0]
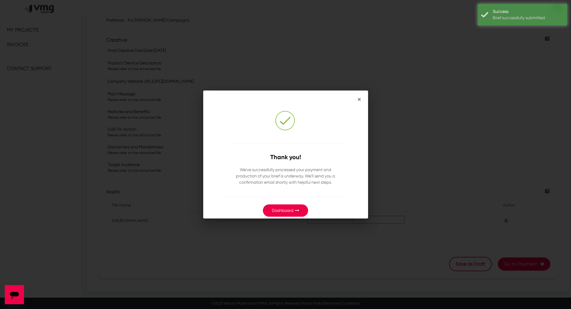
click at [285, 207] on button "Dashboard" at bounding box center [285, 210] width 45 height 12
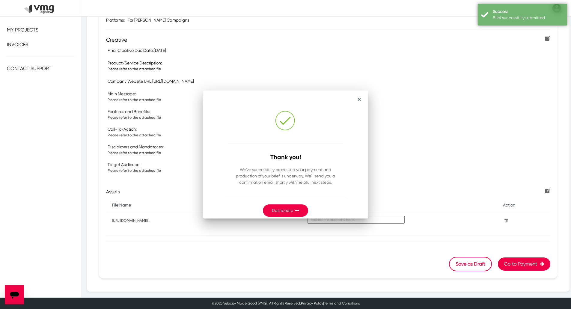
scroll to position [115, 0]
